Goal: Task Accomplishment & Management: Use online tool/utility

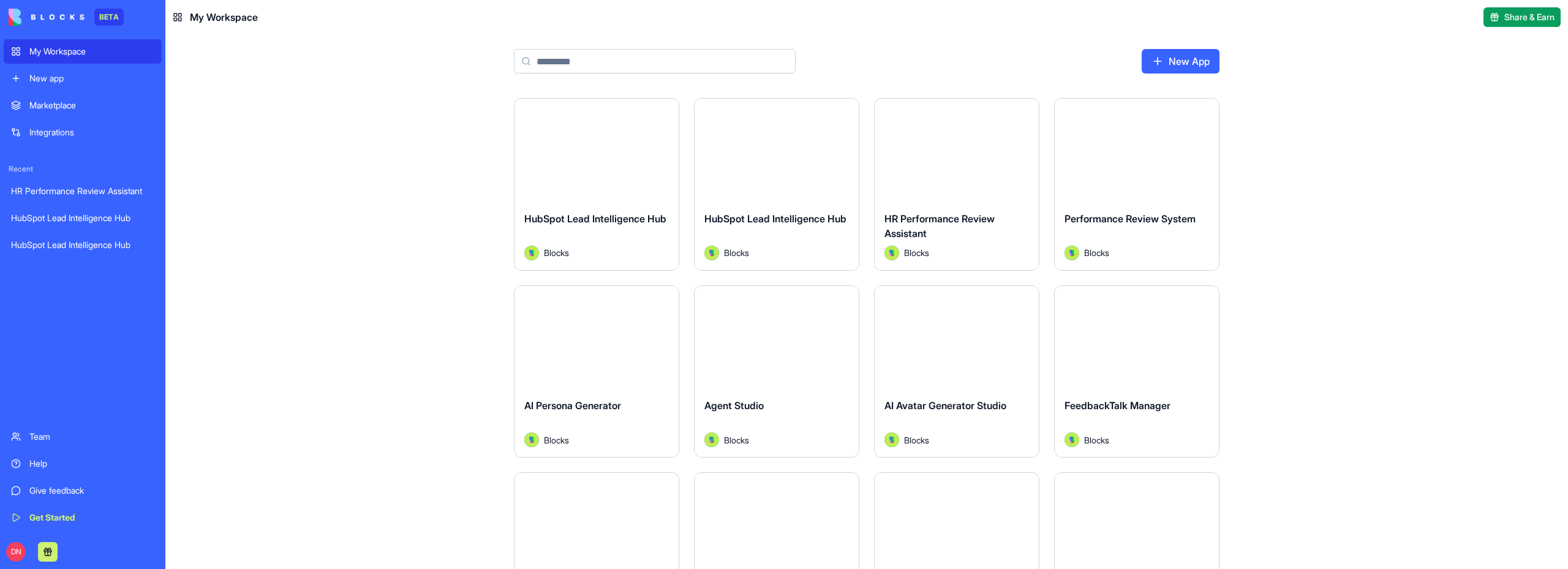
click at [615, 190] on div "Launch" at bounding box center [597, 150] width 164 height 103
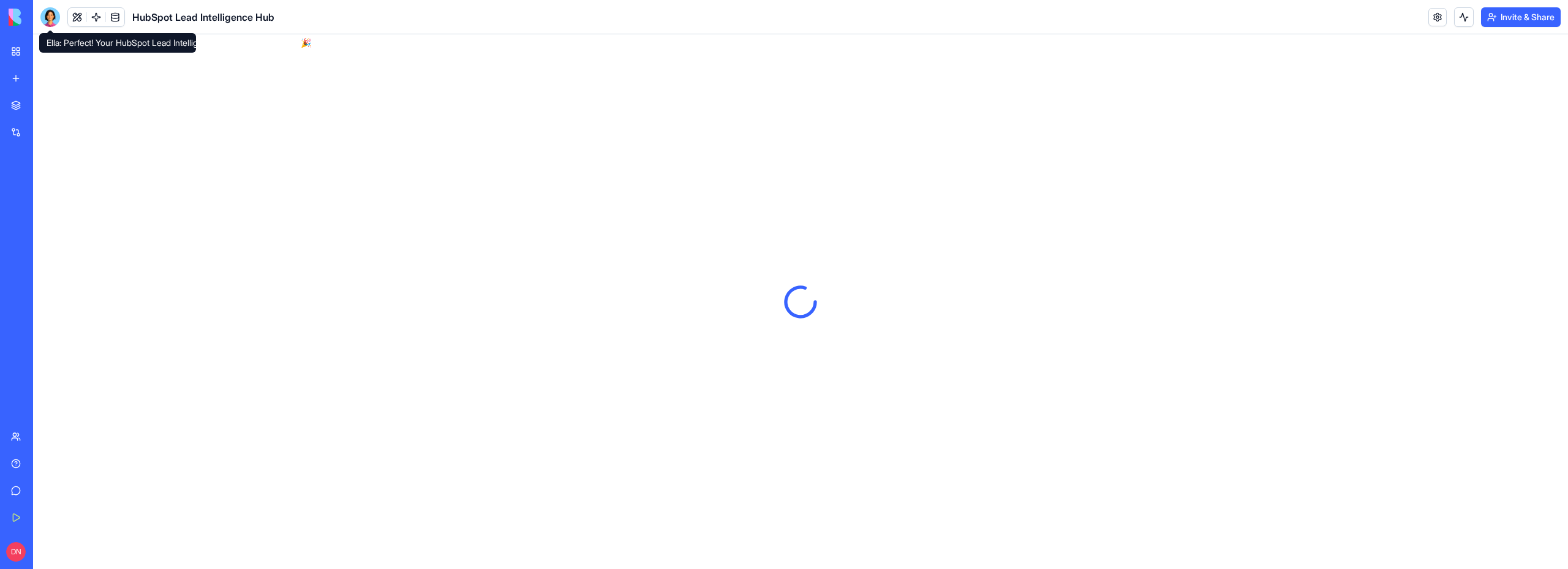
click at [49, 15] on div at bounding box center [50, 17] width 20 height 20
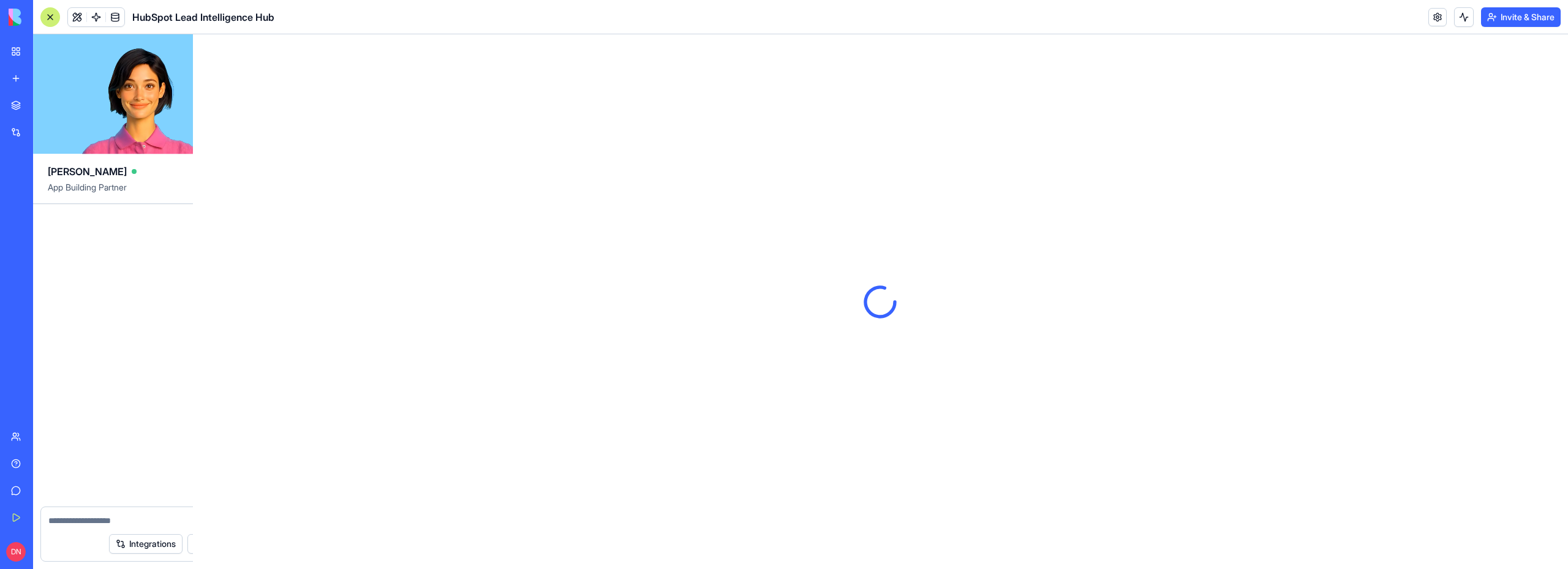
scroll to position [952, 0]
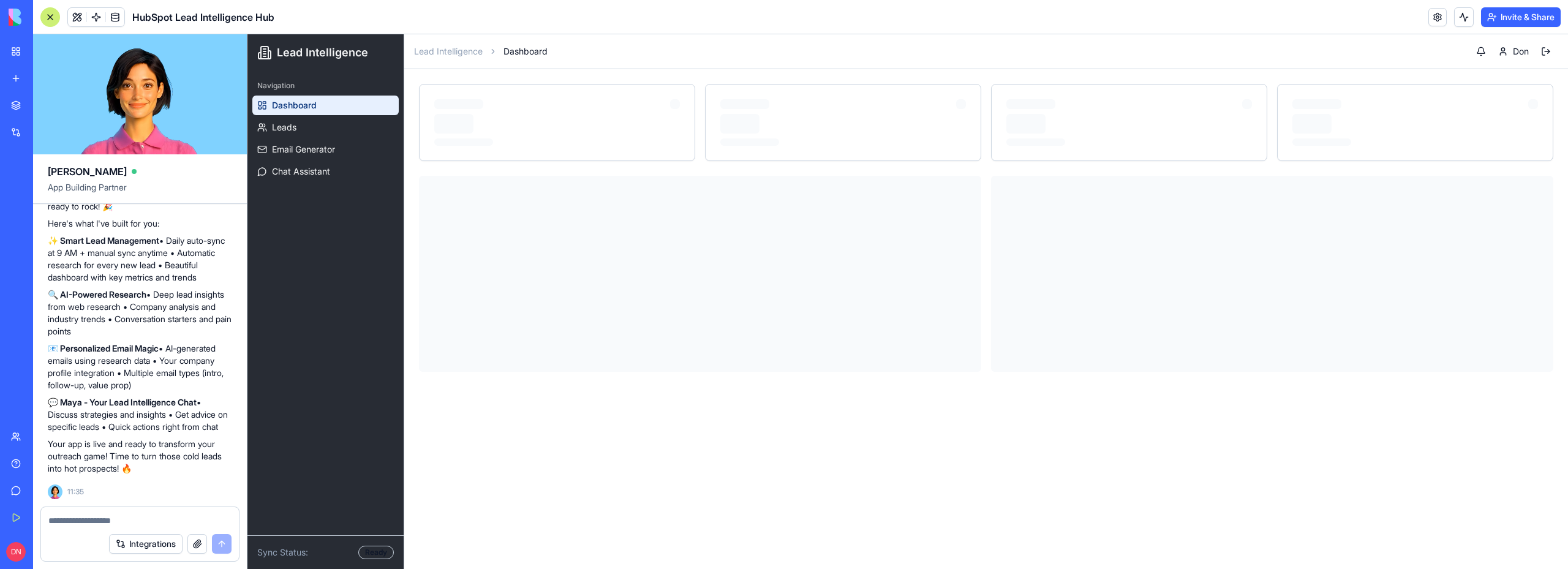
click at [125, 520] on textarea at bounding box center [140, 521] width 183 height 12
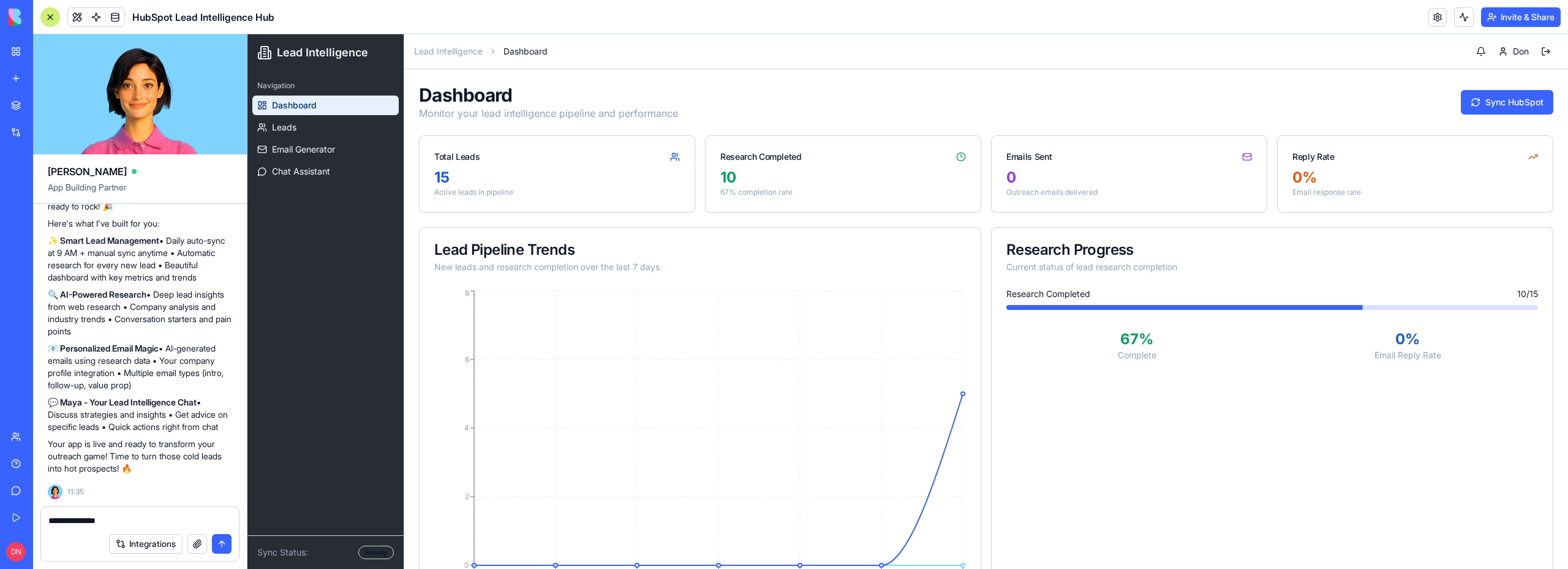
type textarea "**********"
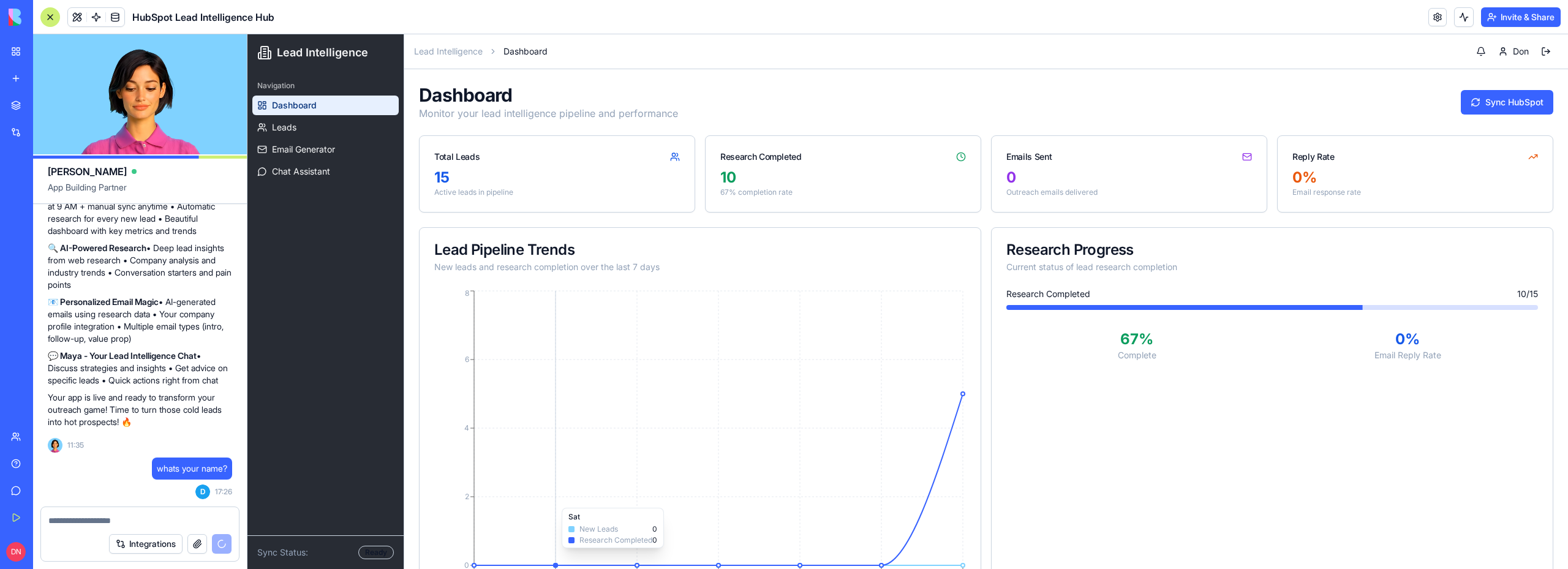
scroll to position [1148, 0]
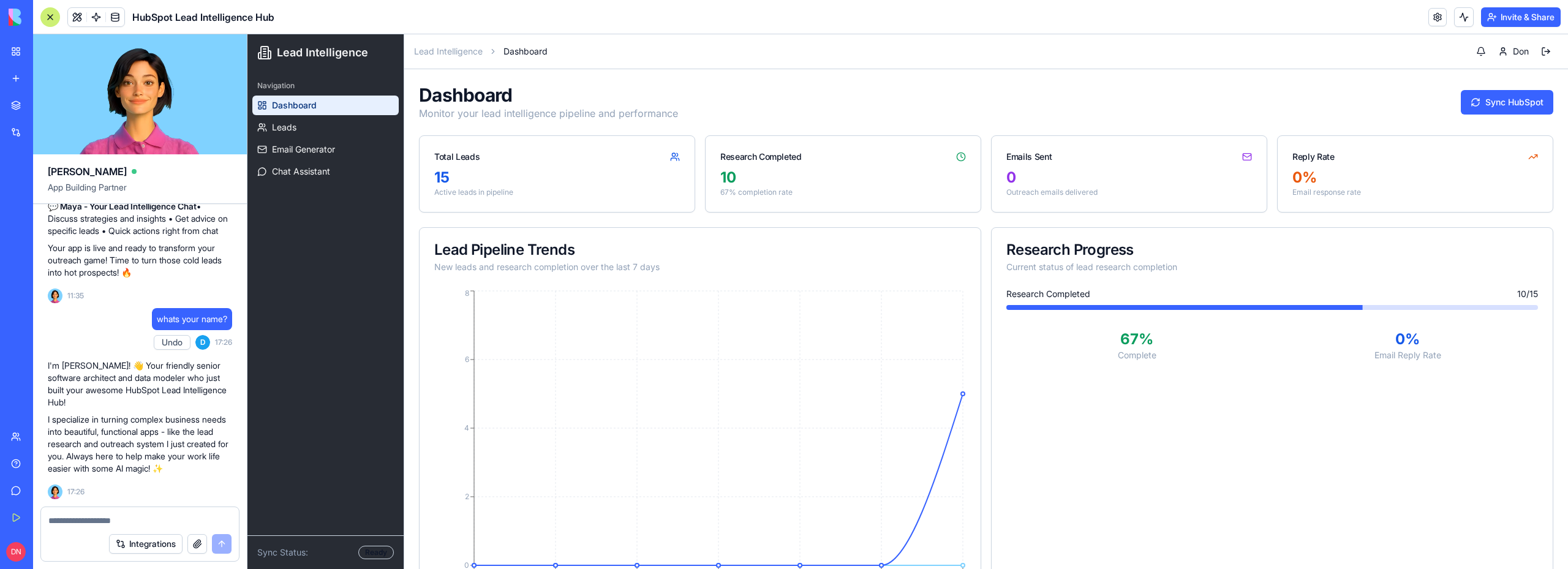
click at [83, 519] on textarea at bounding box center [140, 521] width 183 height 12
type textarea "**********"
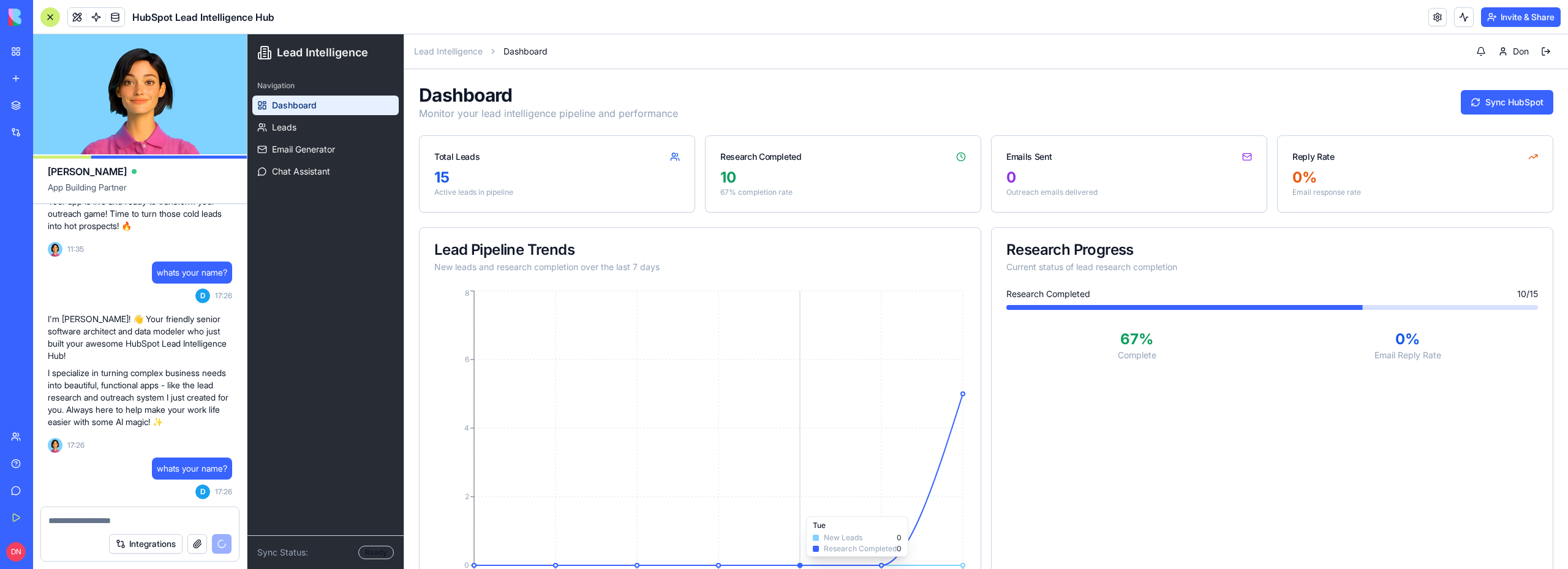
scroll to position [1320, 0]
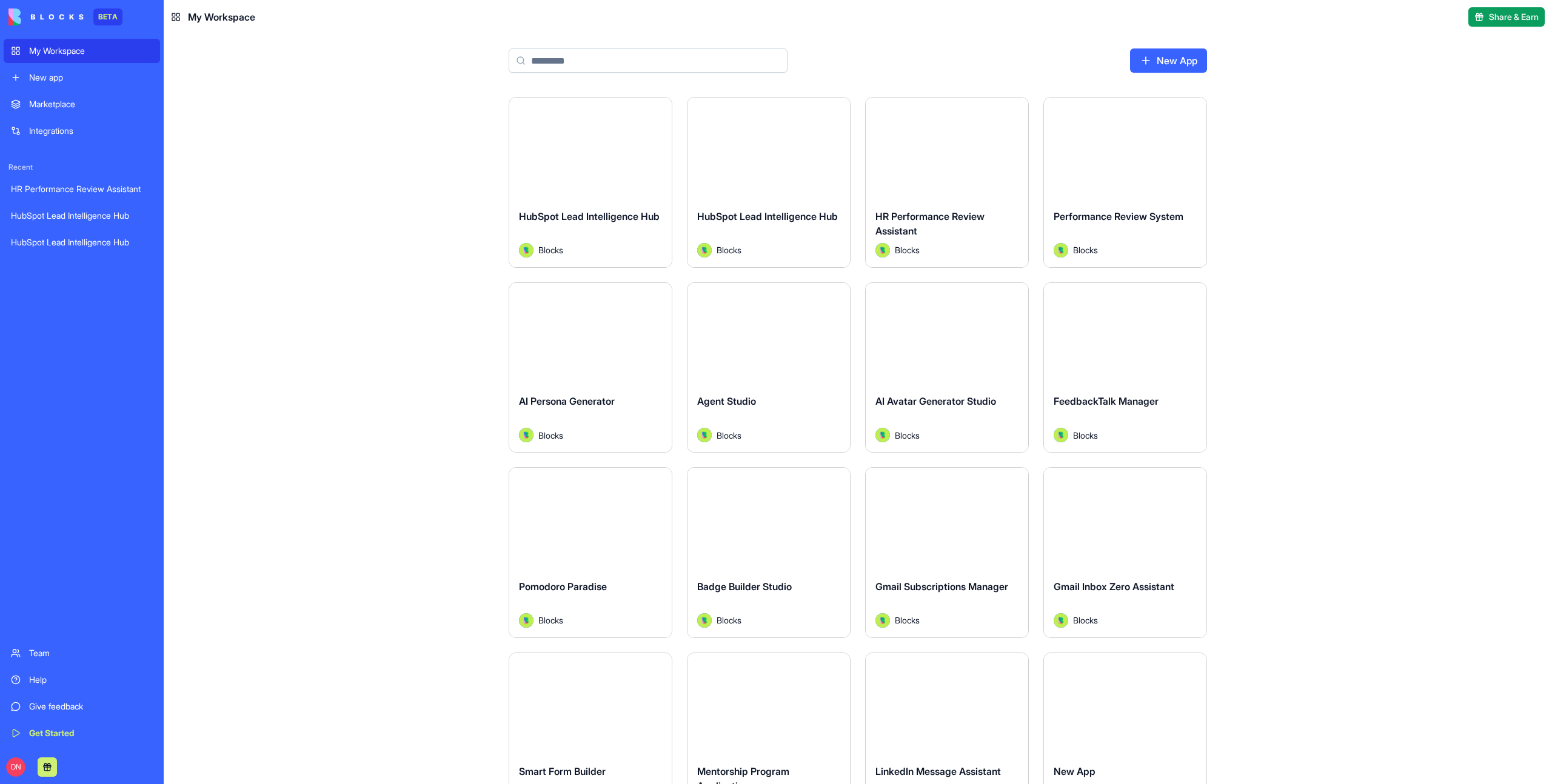
click at [611, 175] on div "Launch" at bounding box center [591, 148] width 163 height 102
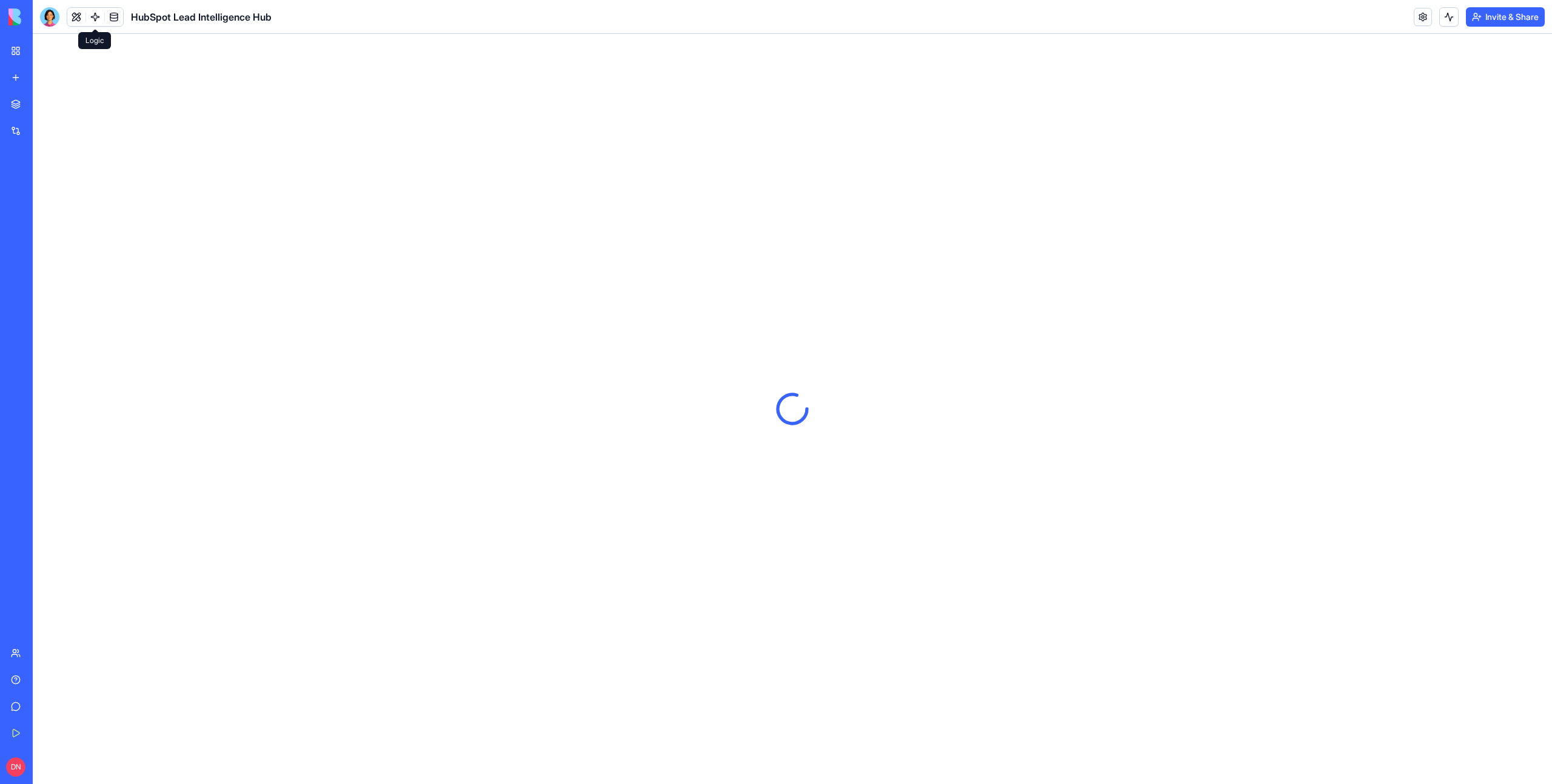
click at [92, 17] on link at bounding box center [95, 17] width 18 height 18
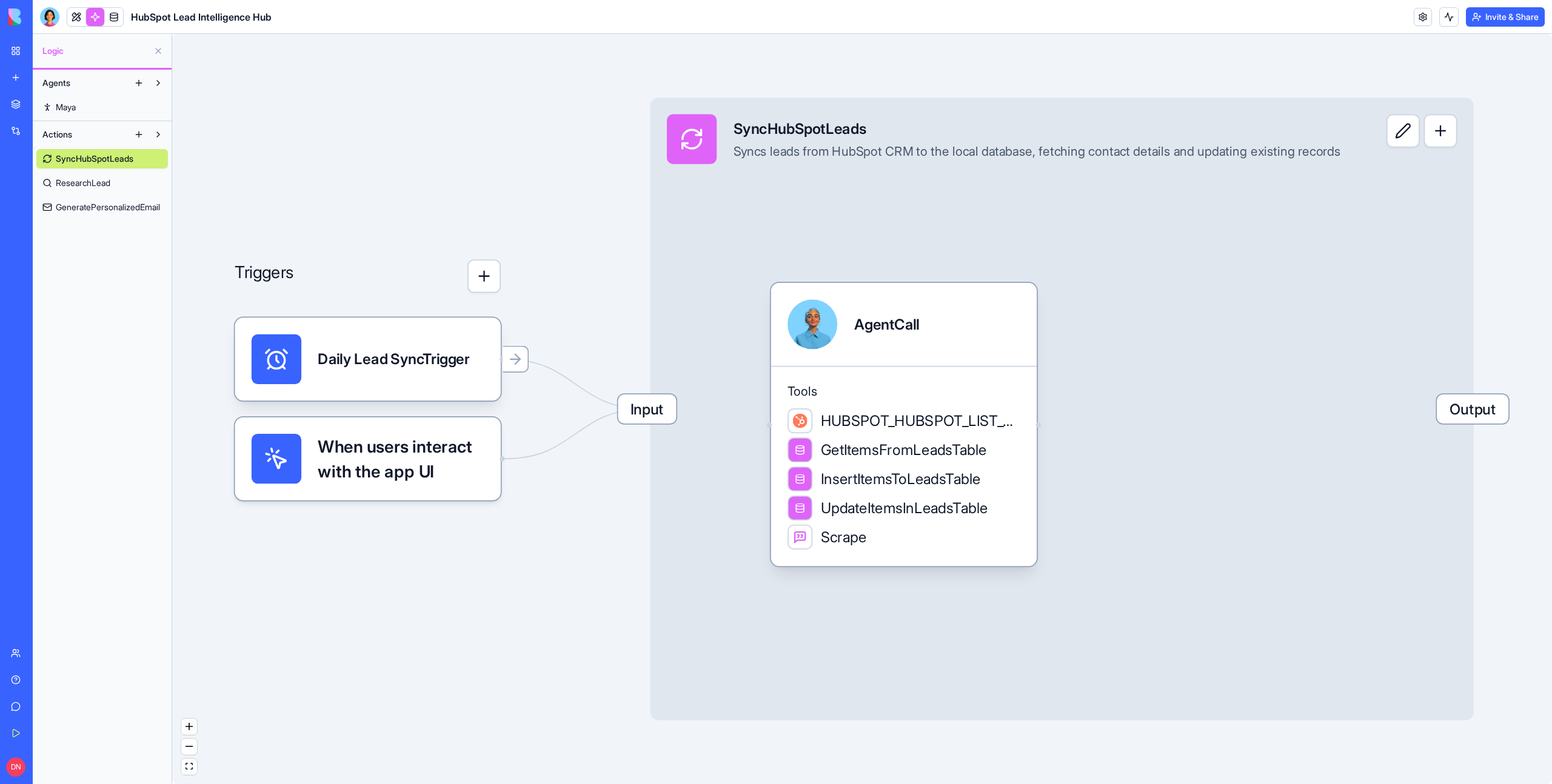
click at [61, 112] on span "Maya" at bounding box center [65, 107] width 20 height 12
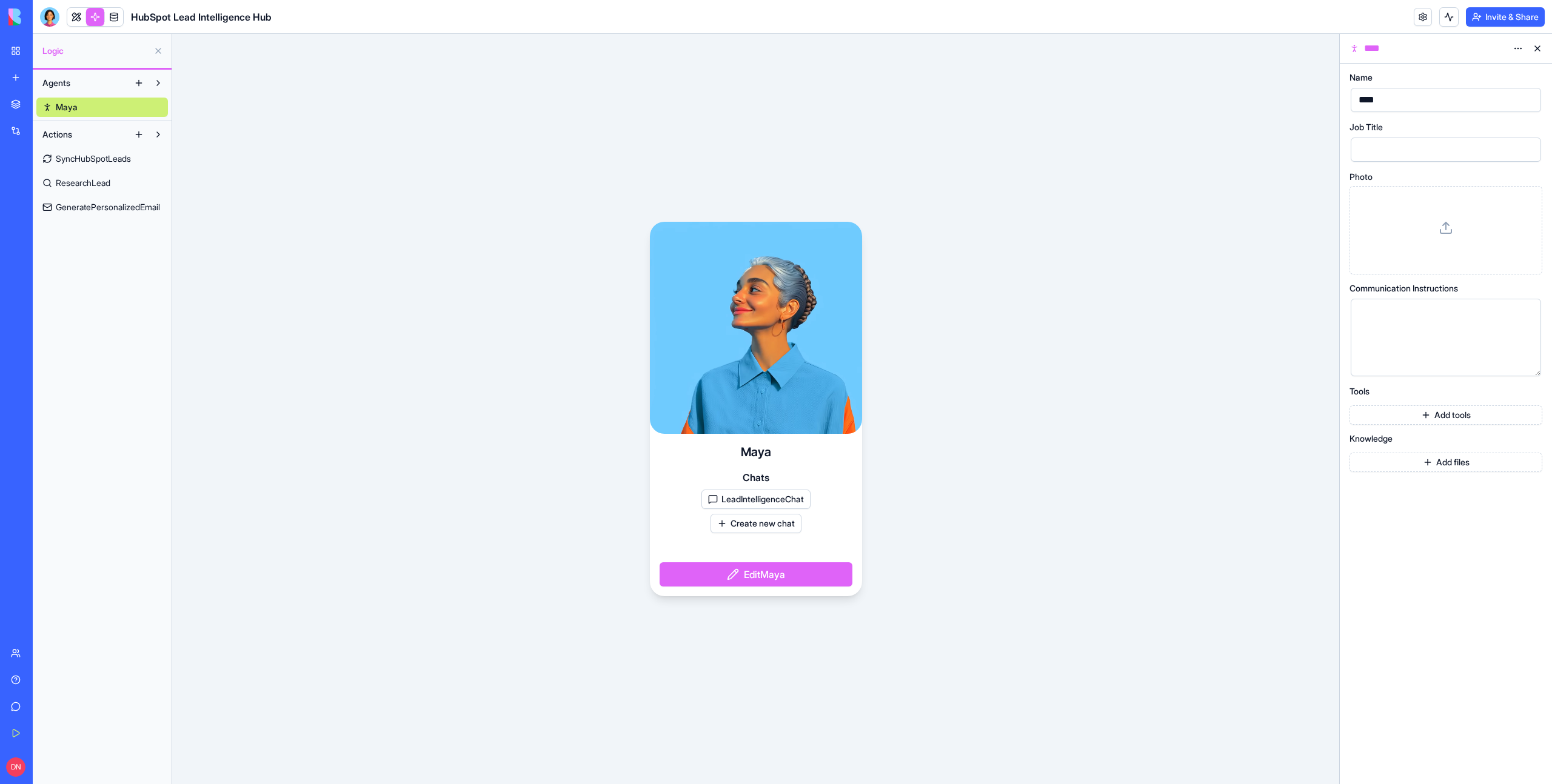
click at [770, 500] on button "LeadIntelligenceChat" at bounding box center [756, 500] width 109 height 20
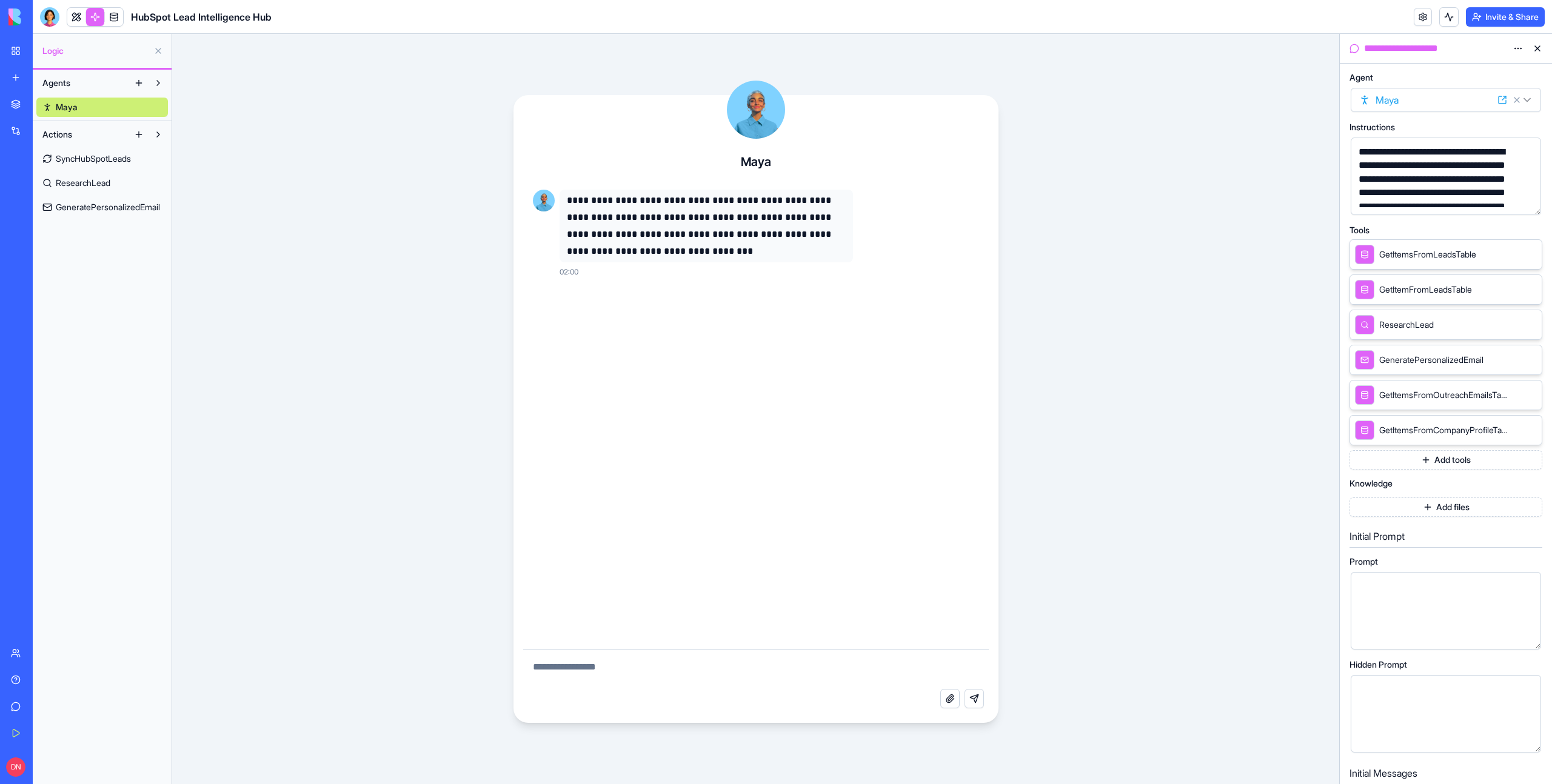
click at [78, 110] on link "Maya" at bounding box center [102, 108] width 132 height 20
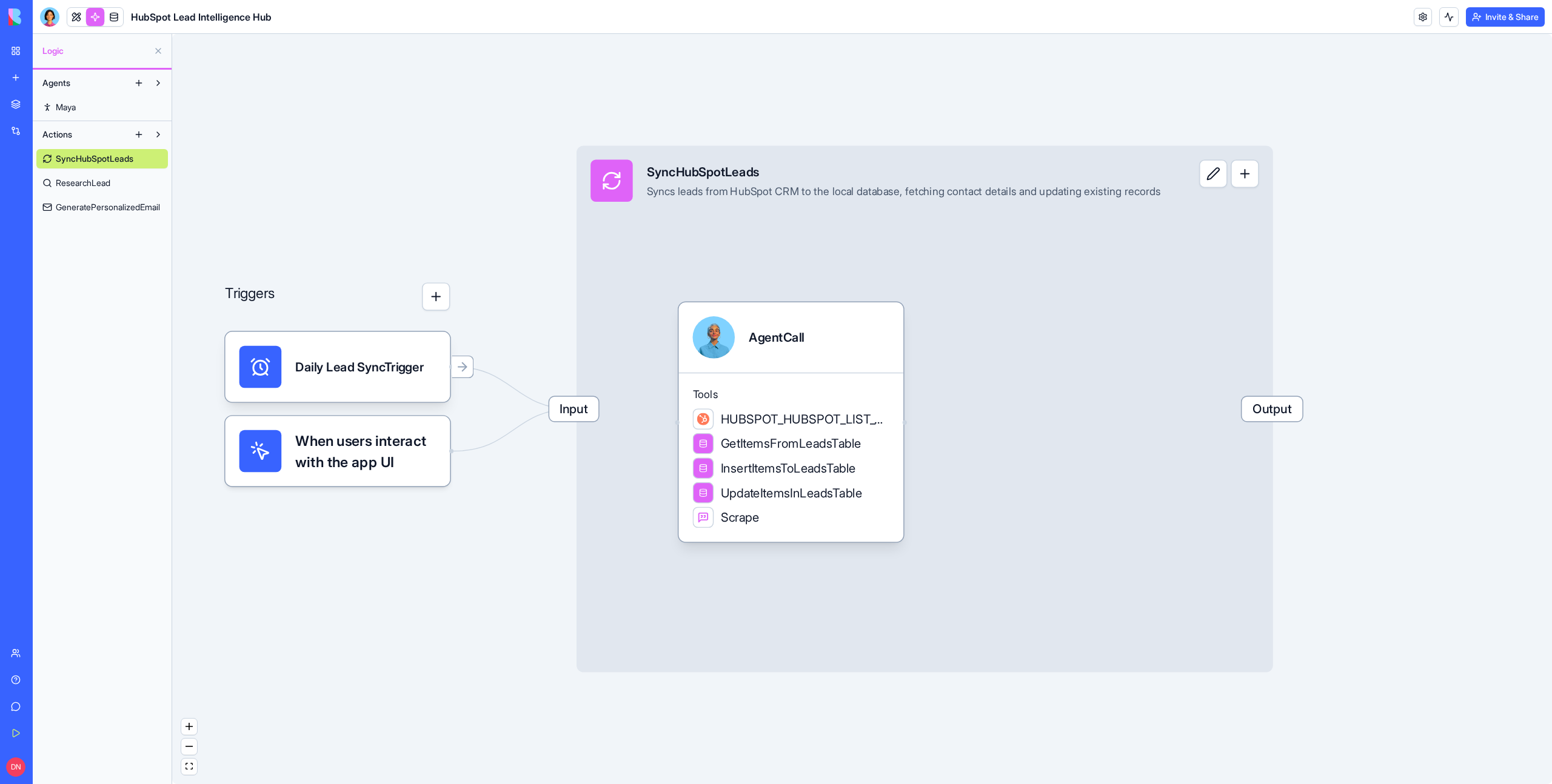
click at [92, 107] on link "Maya" at bounding box center [102, 108] width 132 height 20
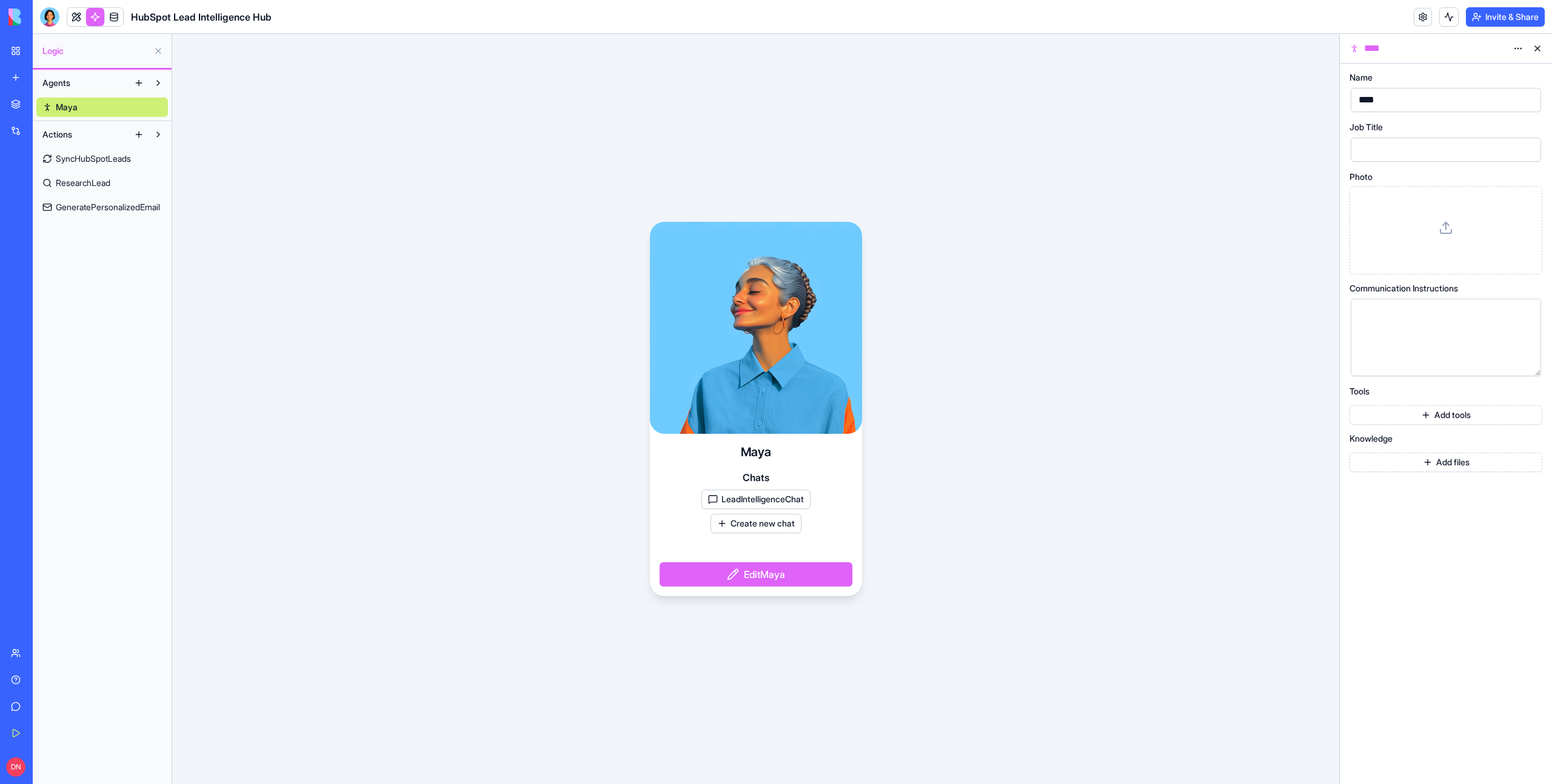
click at [763, 527] on button "Create new chat" at bounding box center [756, 524] width 91 height 20
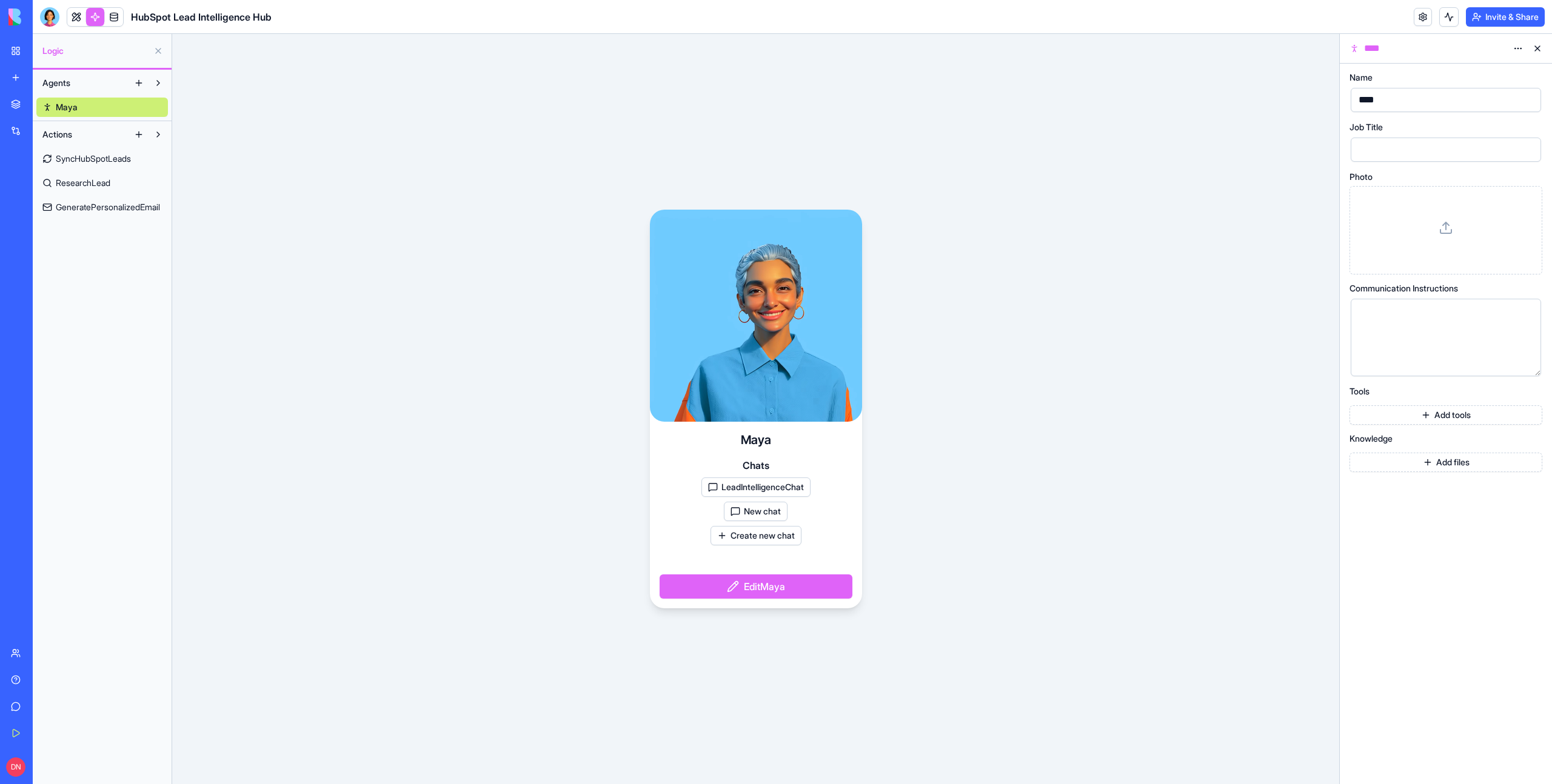
click at [755, 513] on button "New chat" at bounding box center [756, 512] width 64 height 20
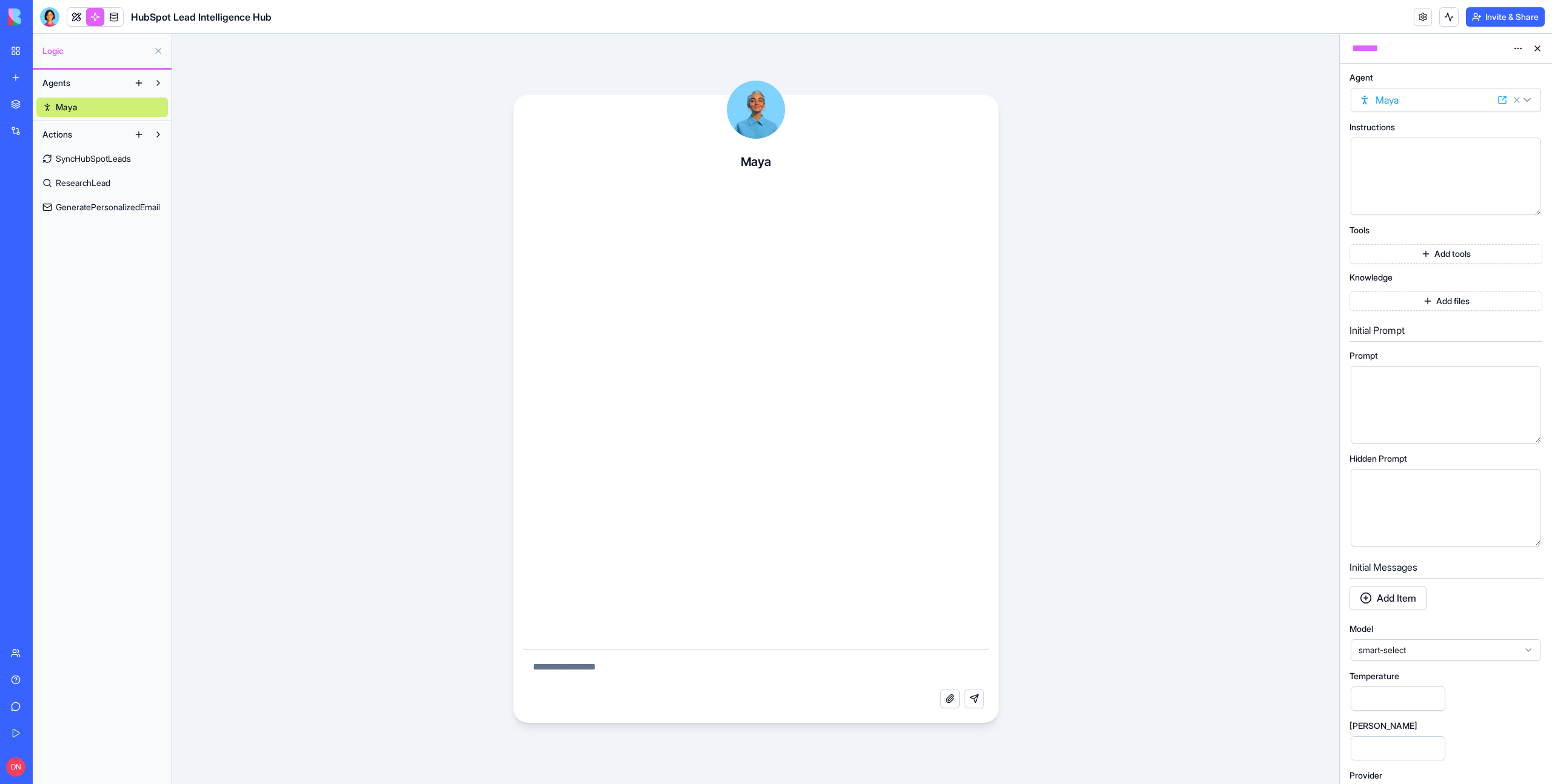
click at [650, 670] on textarea at bounding box center [756, 670] width 466 height 39
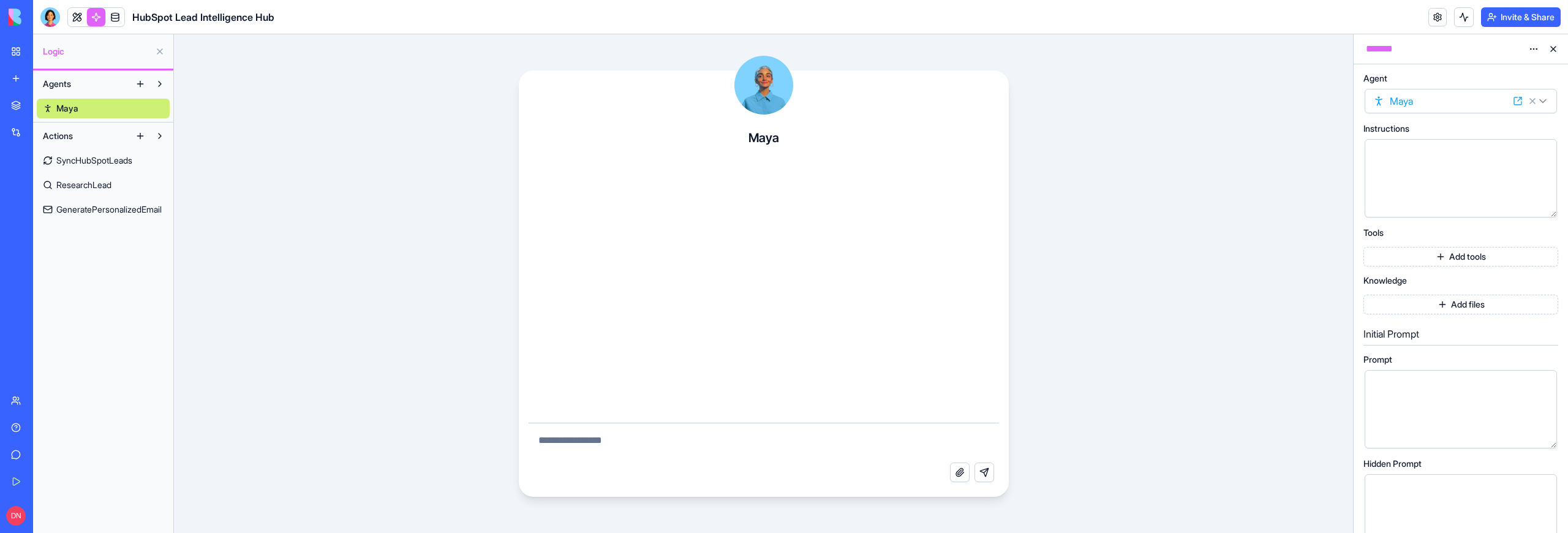
click at [656, 427] on textarea at bounding box center [763, 443] width 471 height 40
type textarea "**********"
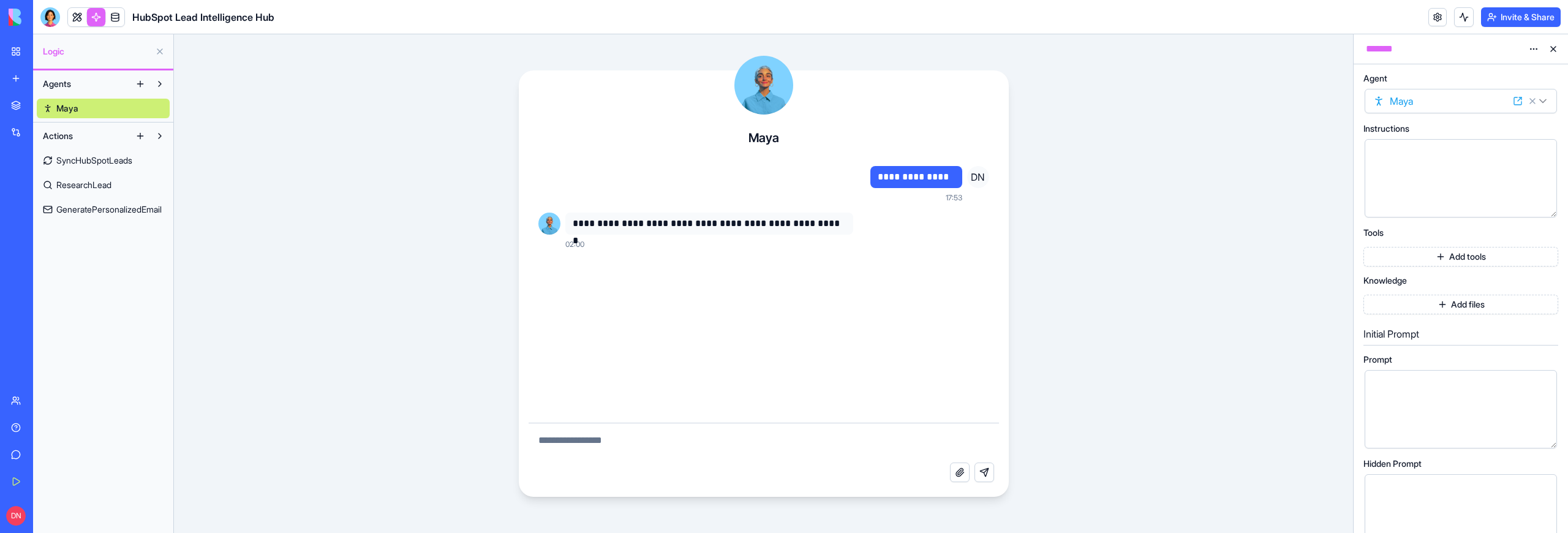
click at [49, 15] on div at bounding box center [50, 17] width 20 height 20
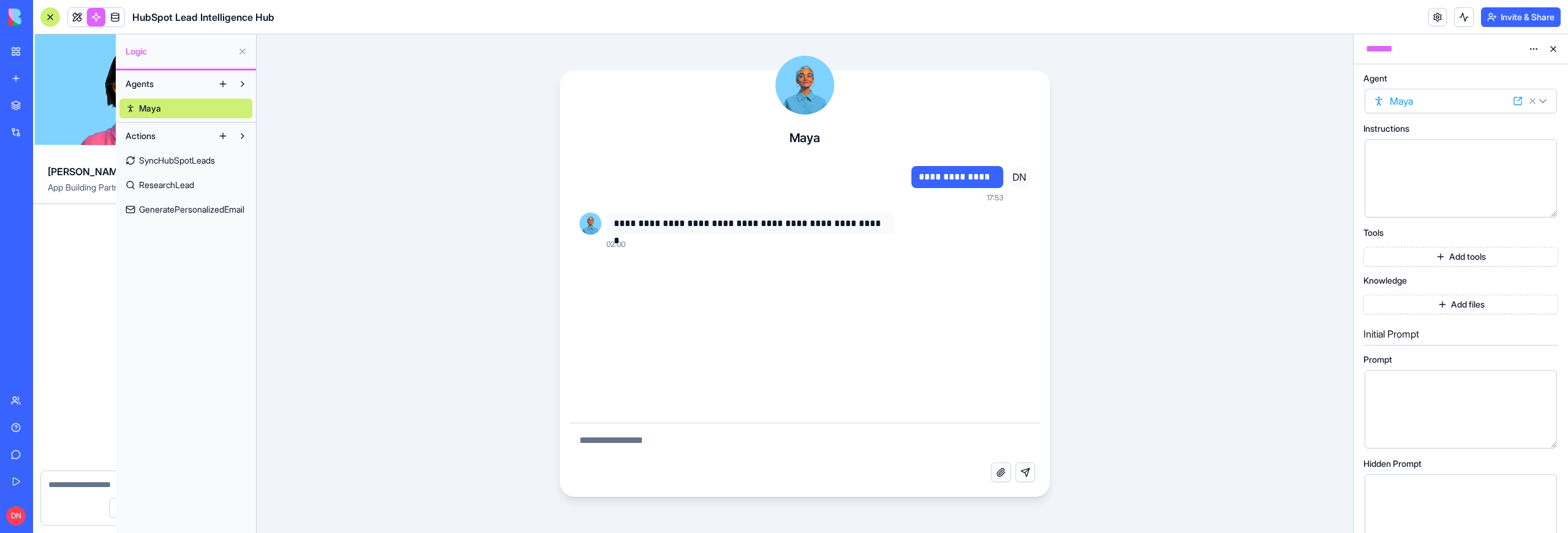
scroll to position [1355, 0]
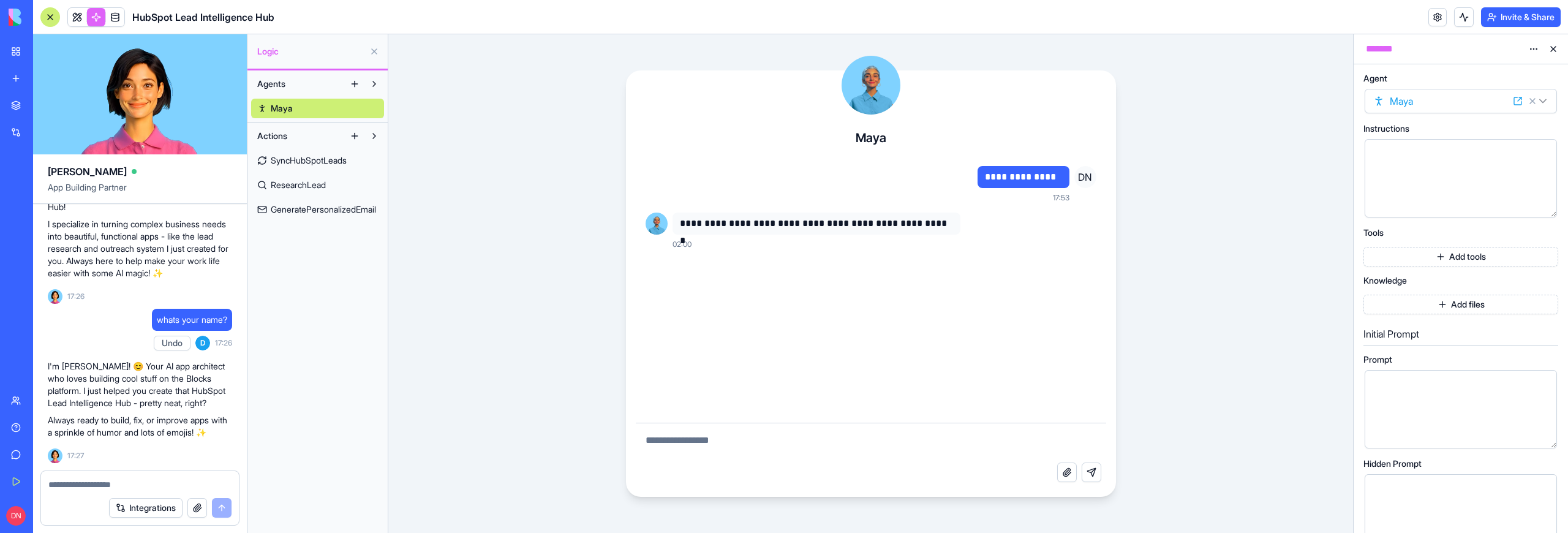
click at [32, 52] on div "My Workspace" at bounding box center [37, 52] width 16 height 12
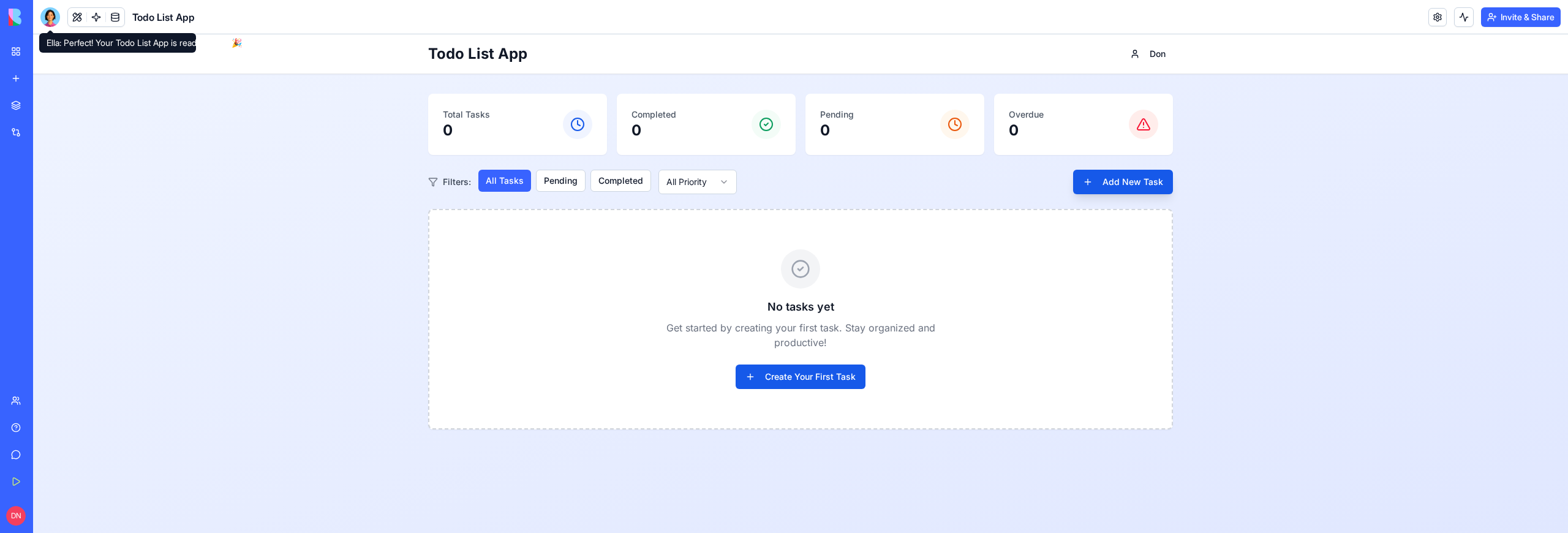
click at [49, 17] on div at bounding box center [50, 17] width 20 height 20
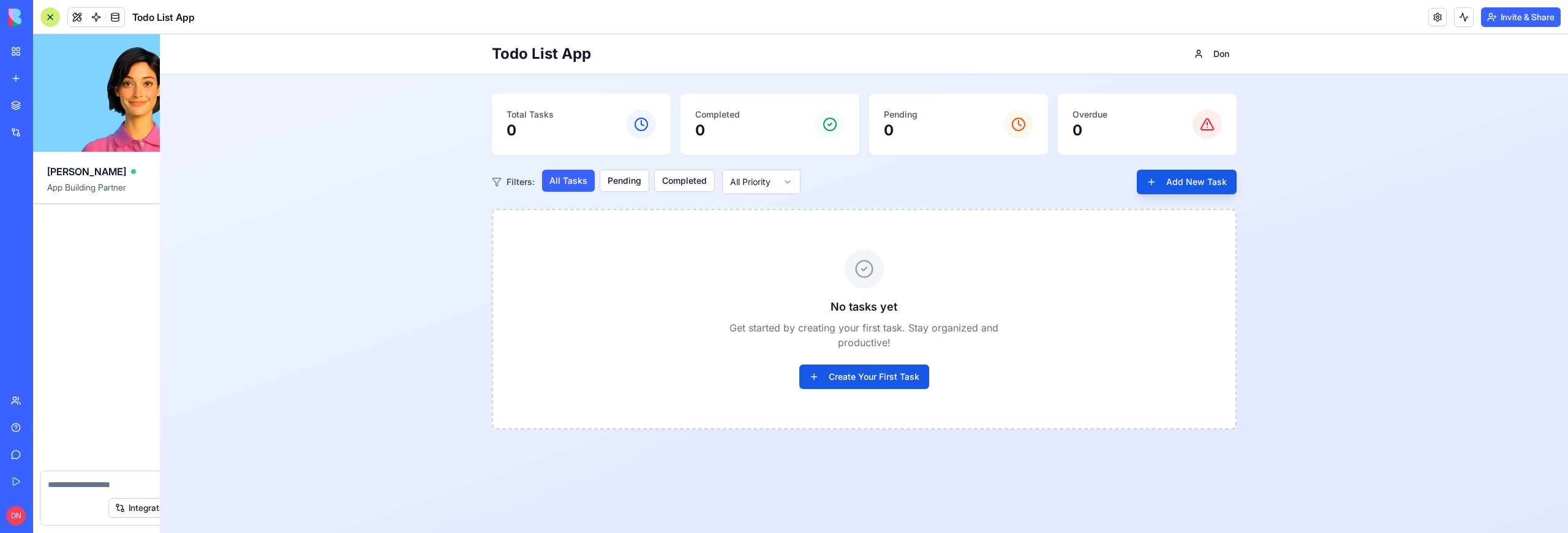
scroll to position [226, 0]
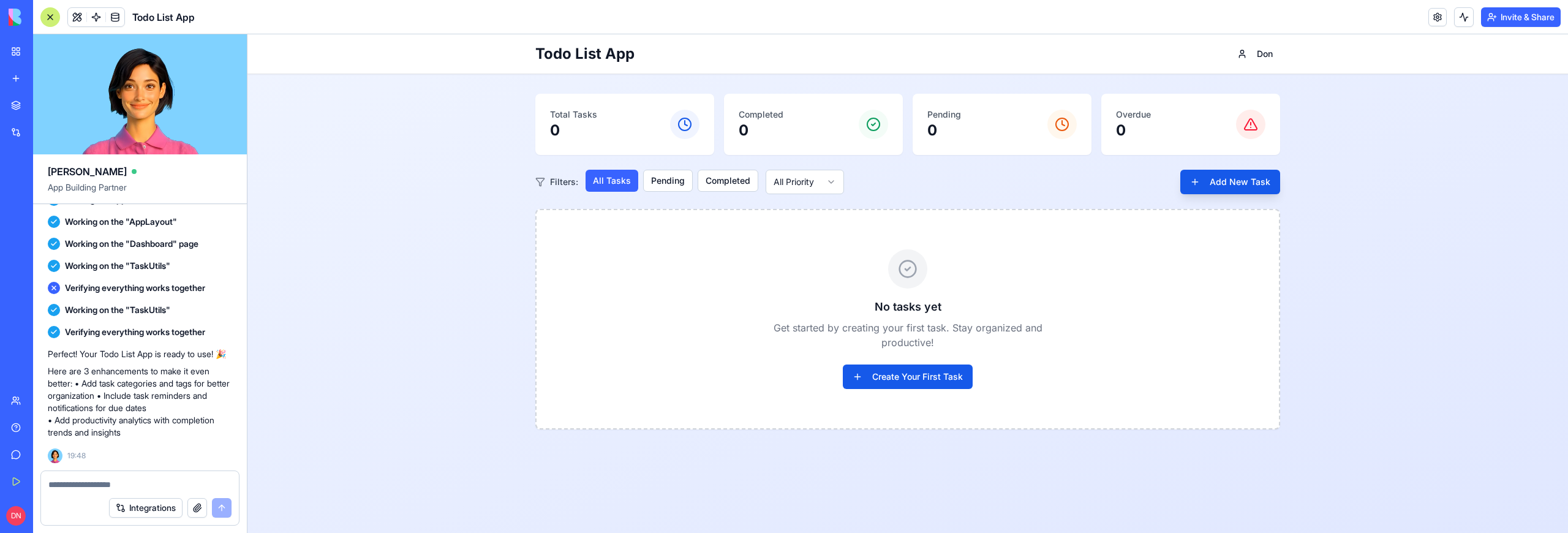
paste textarea "**********"
type textarea "**********"
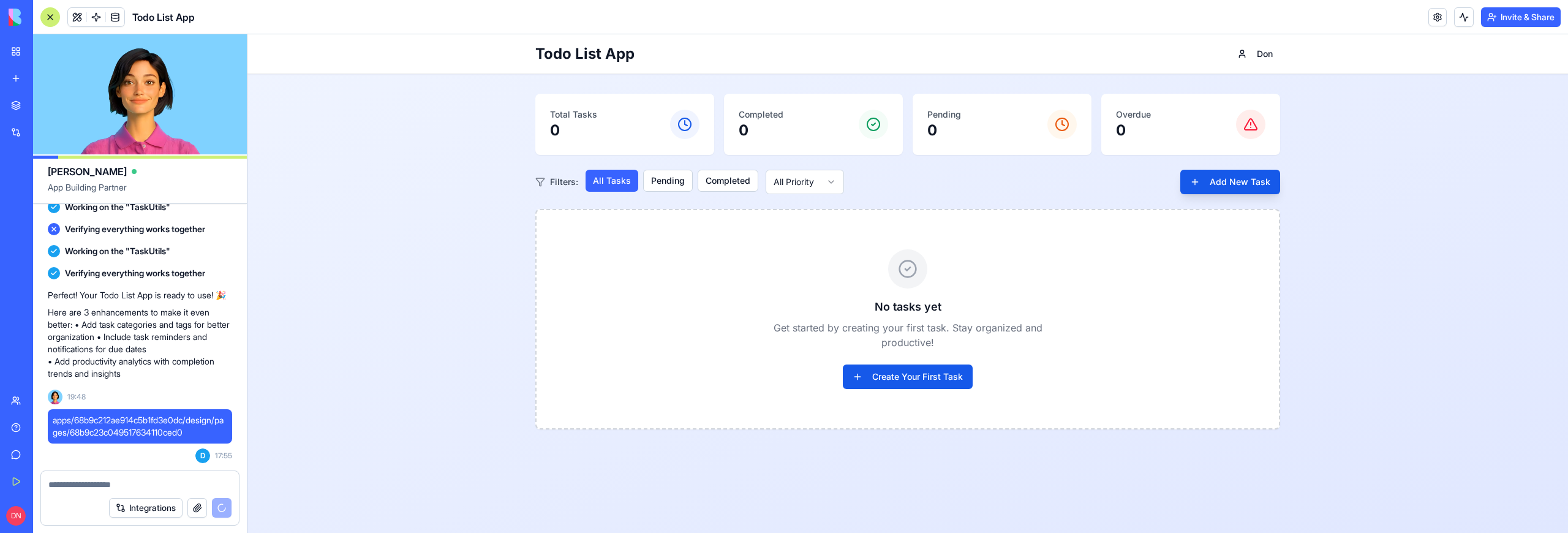
scroll to position [481, 0]
